Goal: Task Accomplishment & Management: Manage account settings

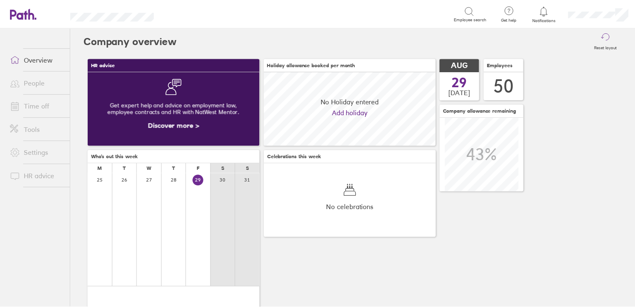
scroll to position [74, 174]
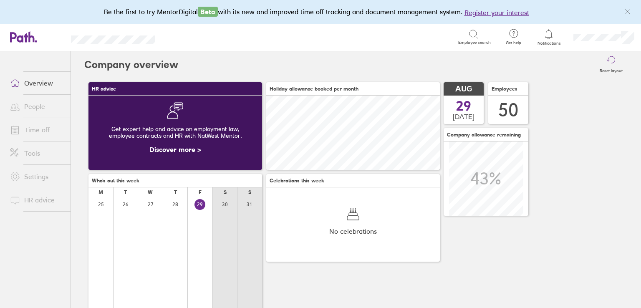
click at [30, 126] on link "Time off" at bounding box center [36, 129] width 67 height 17
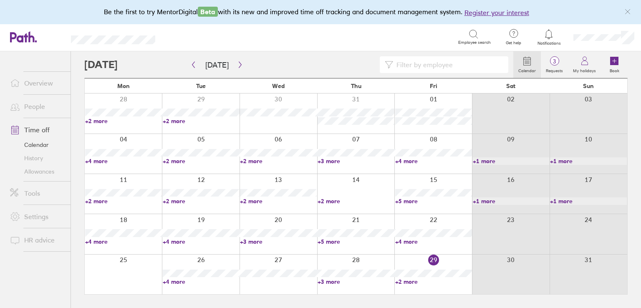
click at [401, 283] on link "+2 more" at bounding box center [433, 282] width 77 height 8
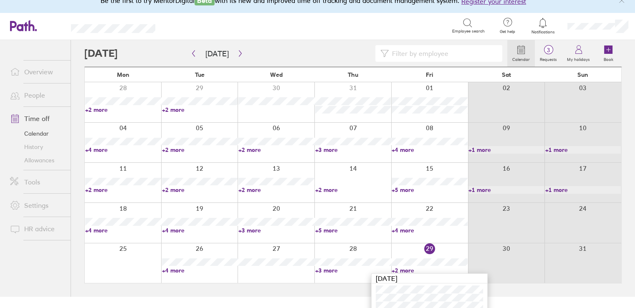
scroll to position [17, 0]
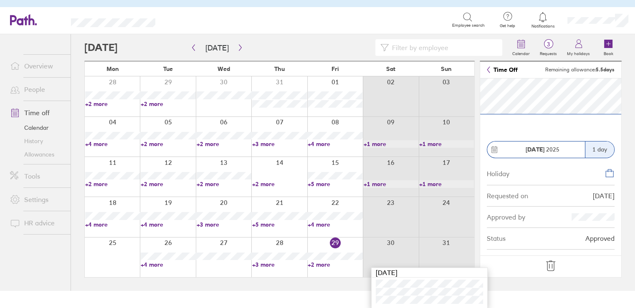
click at [553, 266] on icon at bounding box center [550, 265] width 13 height 13
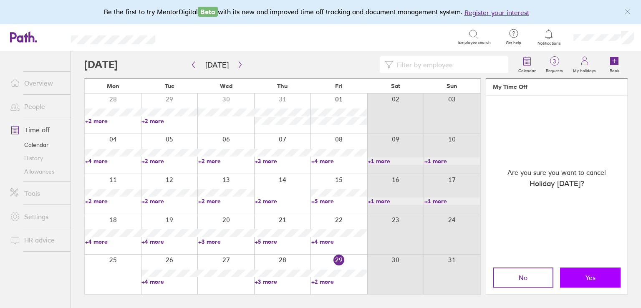
click at [586, 280] on span "Yes" at bounding box center [591, 278] width 10 height 8
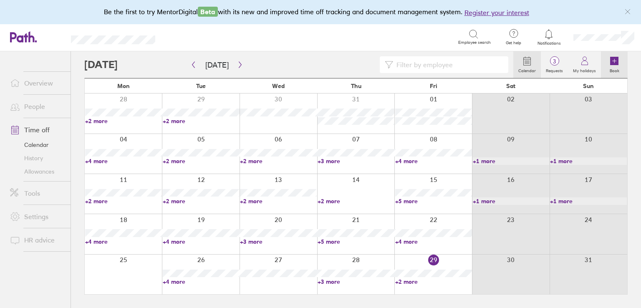
click at [606, 65] on link "Book" at bounding box center [614, 64] width 27 height 27
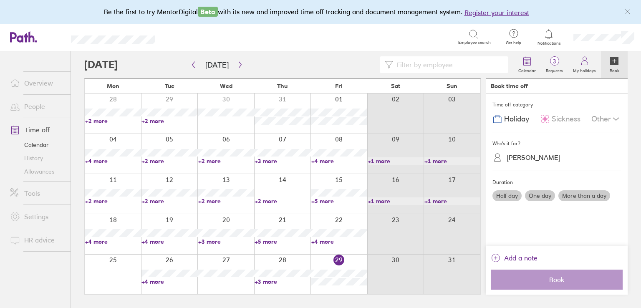
click at [506, 197] on label "Half day" at bounding box center [507, 195] width 29 height 11
click at [0, 0] on input "Half day" at bounding box center [0, 0] width 0 height 0
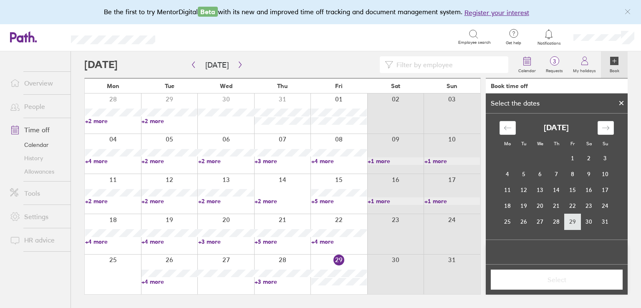
click at [574, 219] on td "29" at bounding box center [573, 222] width 16 height 16
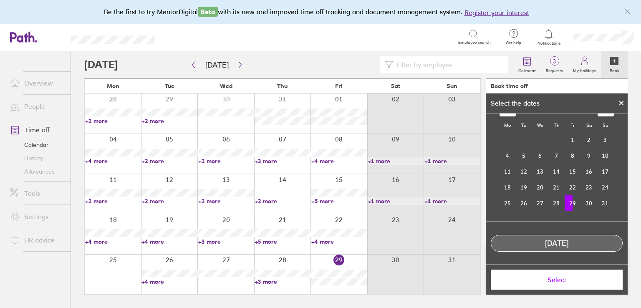
scroll to position [43, 0]
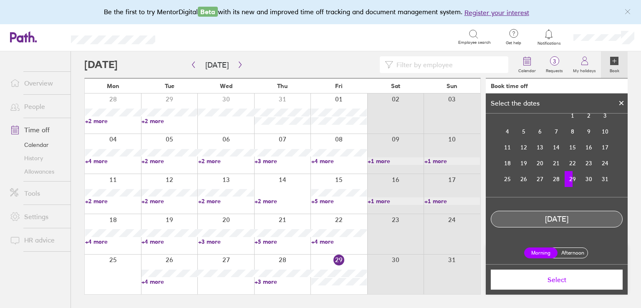
click at [566, 254] on label "Afternoon" at bounding box center [572, 253] width 33 height 10
click at [569, 251] on label "Afternoon" at bounding box center [572, 253] width 33 height 10
click at [0, 0] on input "Afternoon" at bounding box center [0, 0] width 0 height 0
click at [571, 284] on button "Select" at bounding box center [557, 280] width 132 height 20
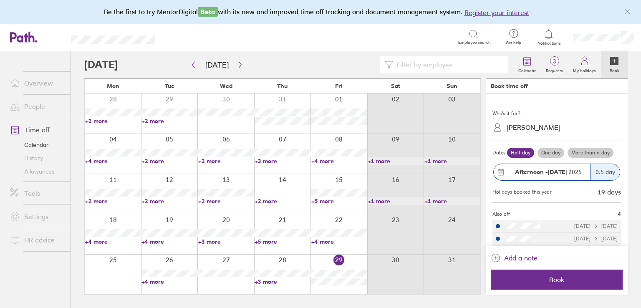
scroll to position [58, 0]
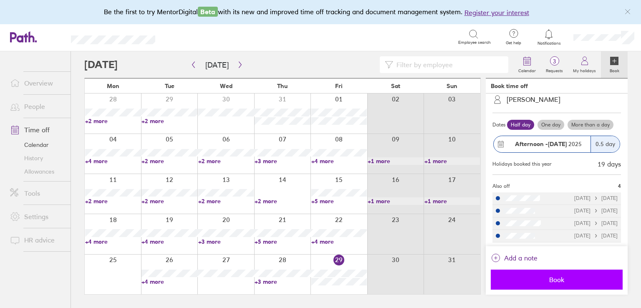
click at [546, 285] on button "Book" at bounding box center [557, 280] width 132 height 20
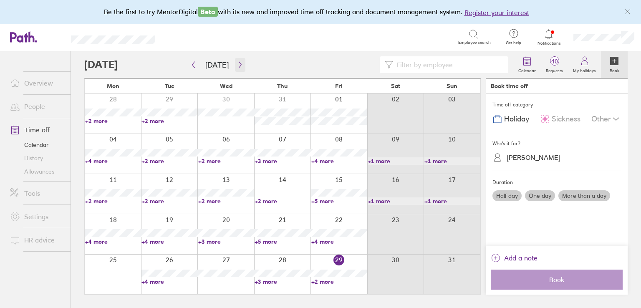
scroll to position [0, 0]
click at [242, 66] on button "button" at bounding box center [240, 65] width 10 height 14
